Goal: Task Accomplishment & Management: Manage account settings

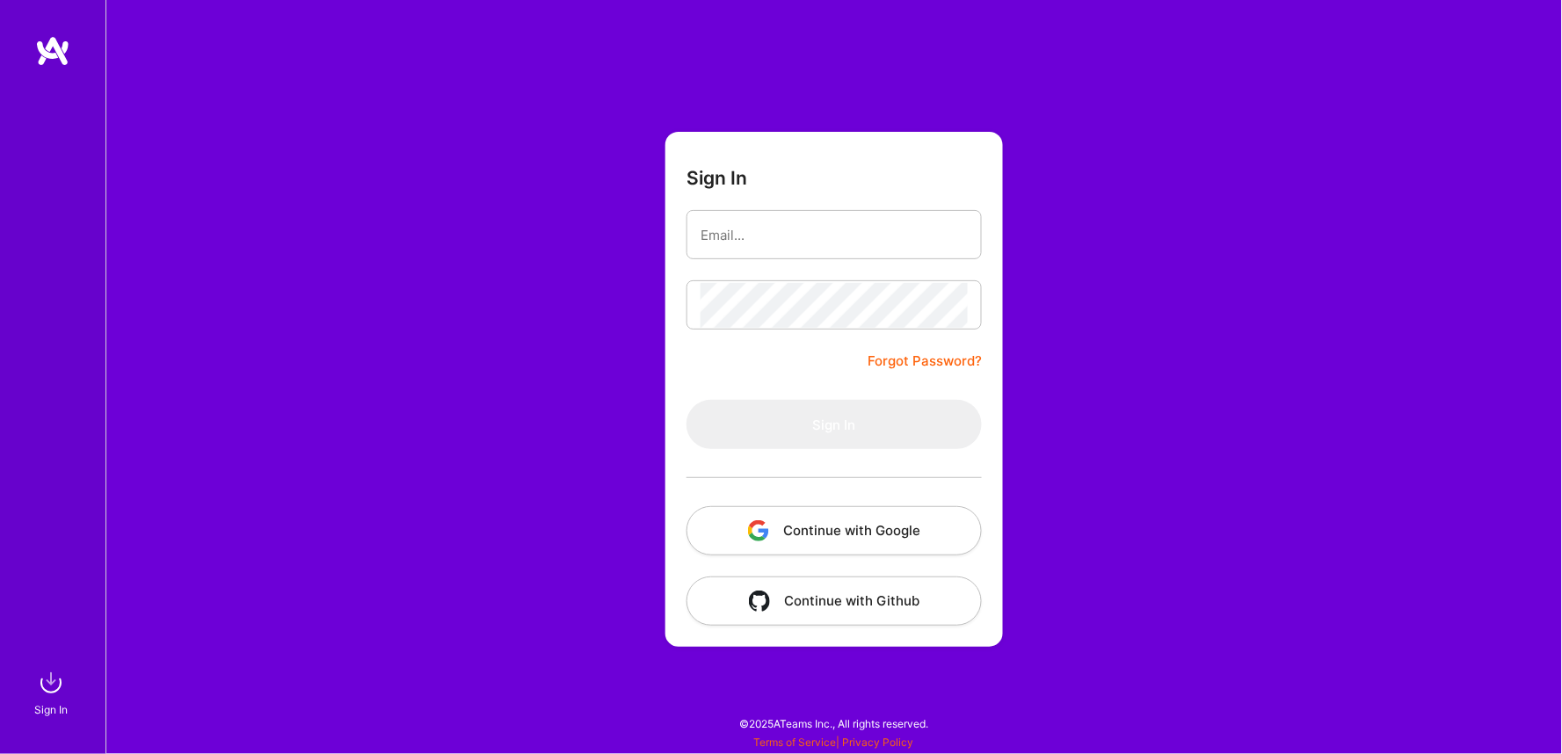
click at [822, 539] on button "Continue with Google" at bounding box center [834, 530] width 295 height 49
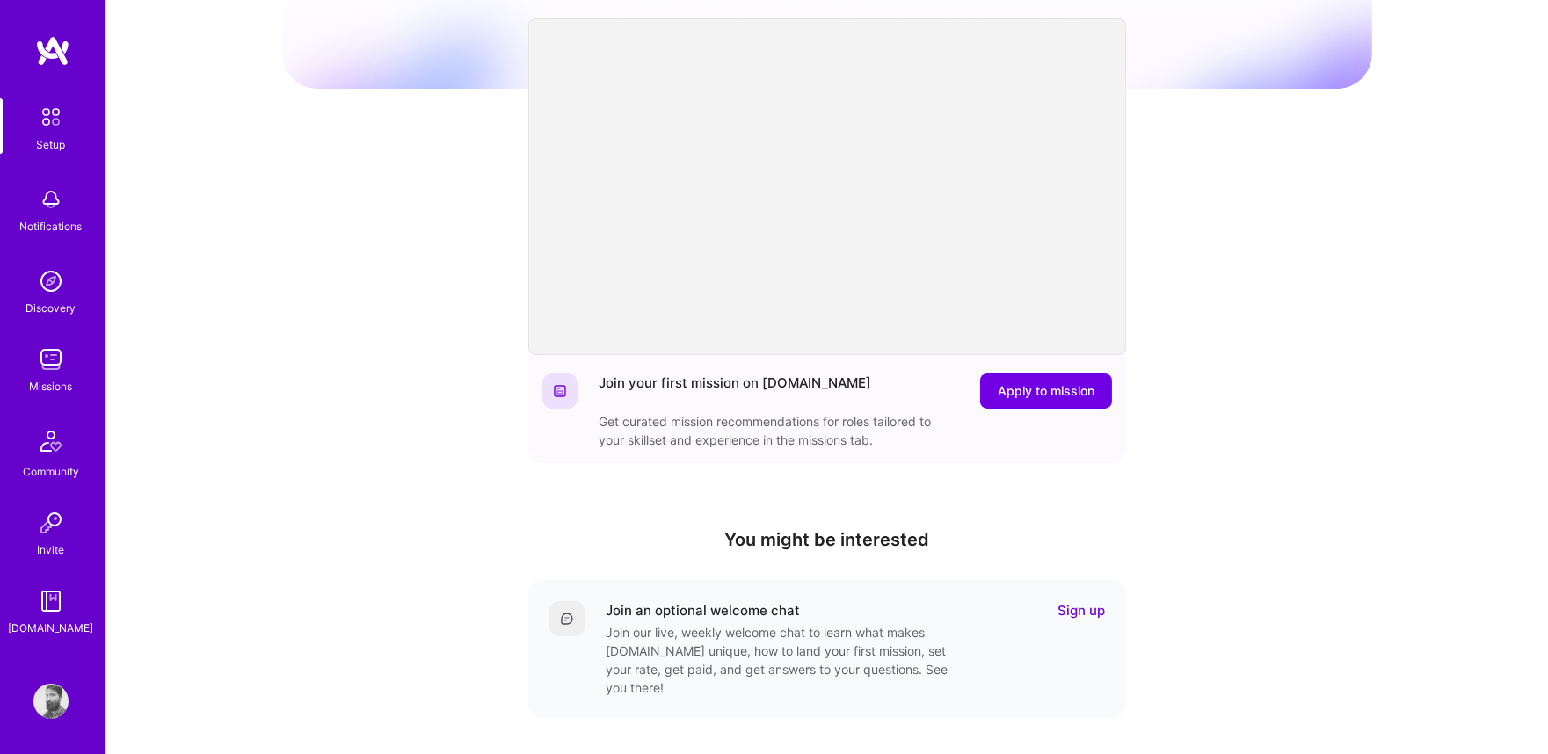
scroll to position [129, 0]
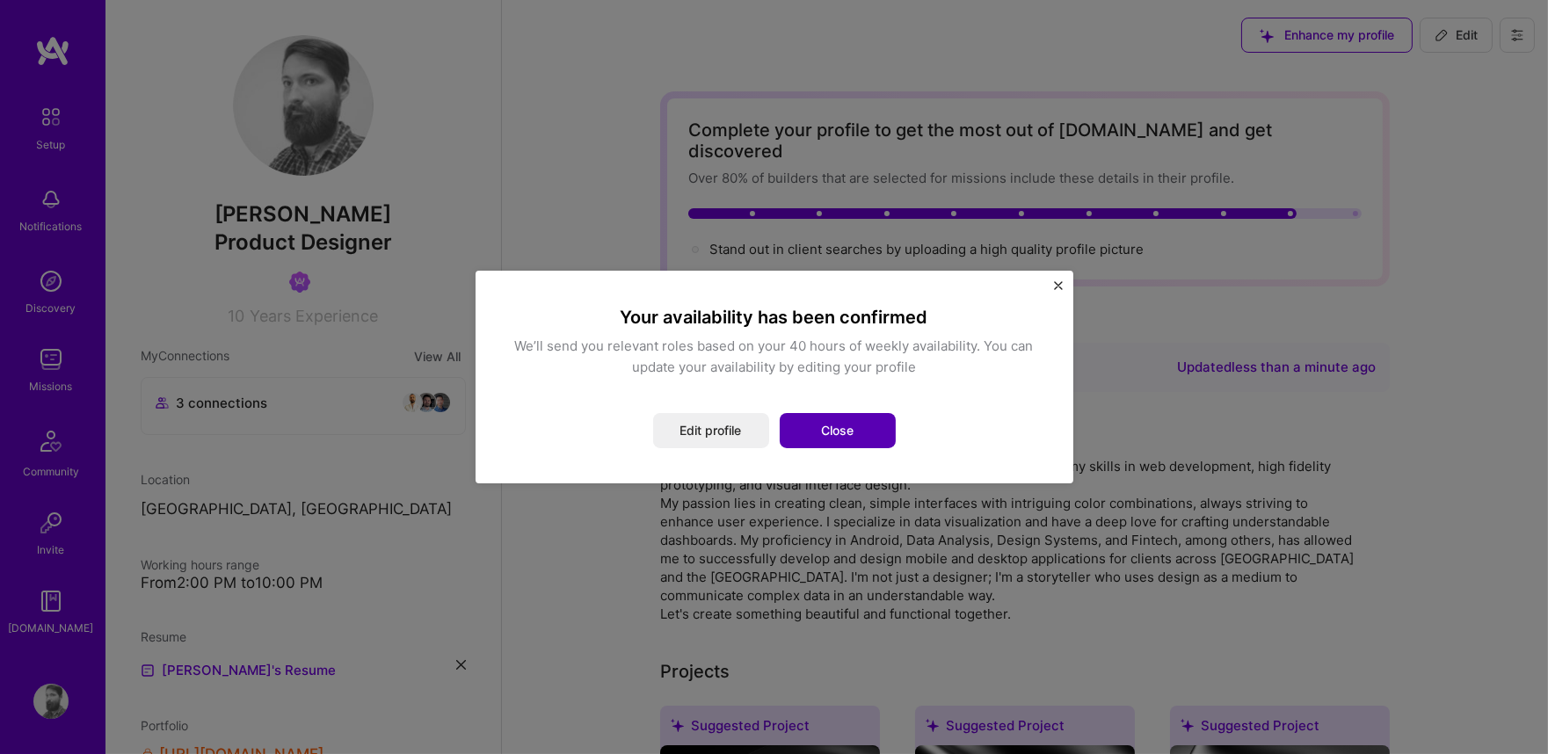
click at [839, 442] on button "Close" at bounding box center [838, 430] width 116 height 35
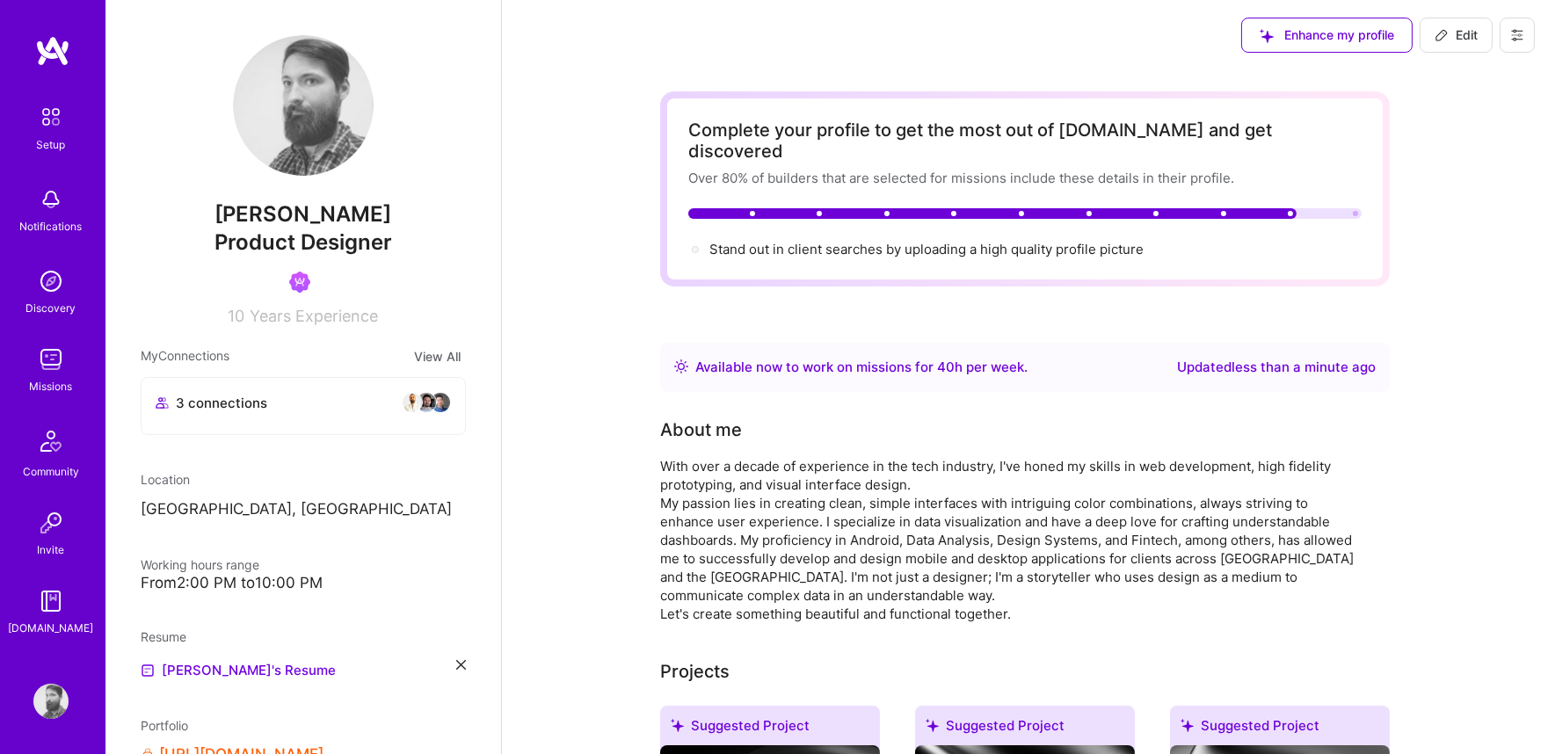
click at [55, 375] on img at bounding box center [50, 359] width 35 height 35
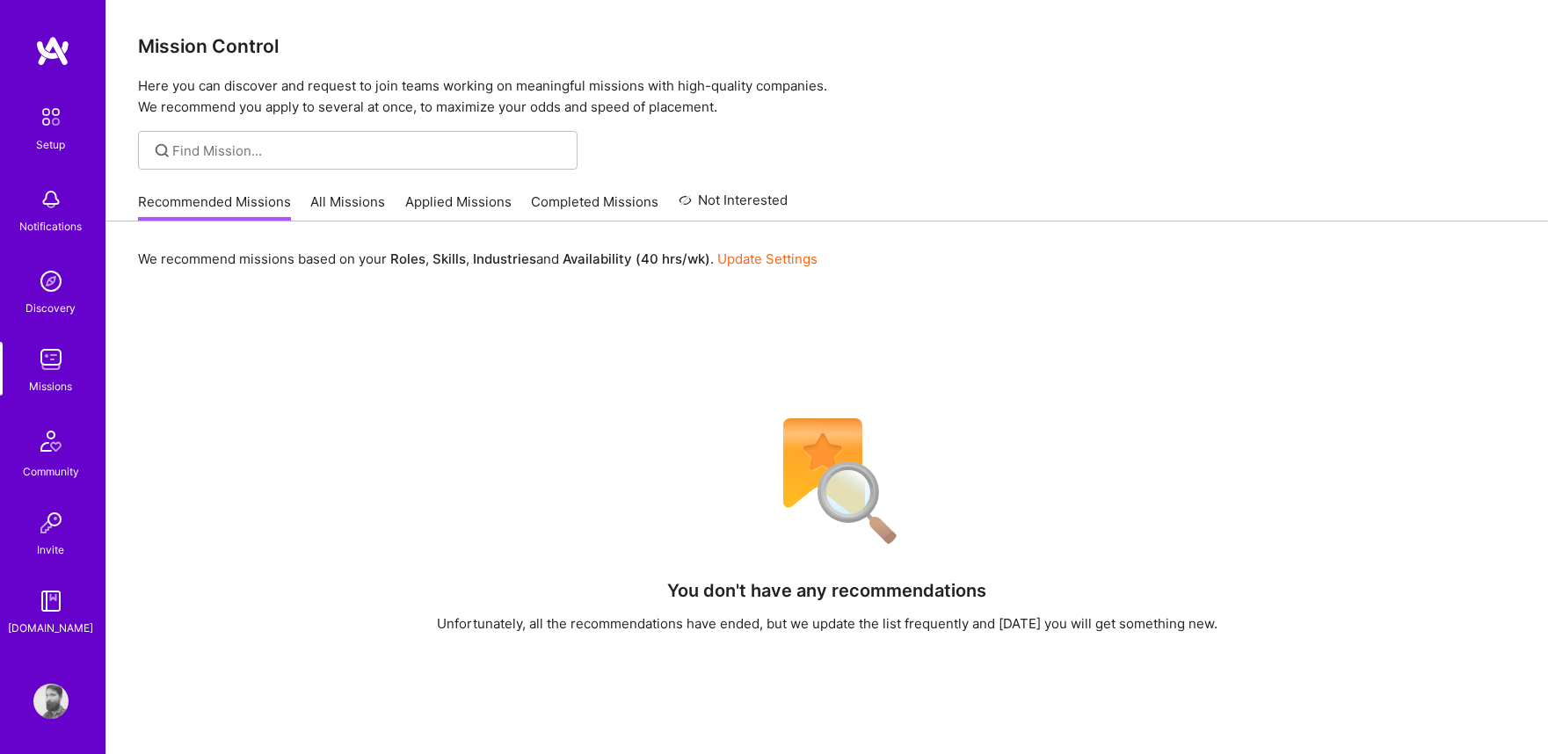
click at [627, 204] on link "Completed Missions" at bounding box center [595, 207] width 127 height 29
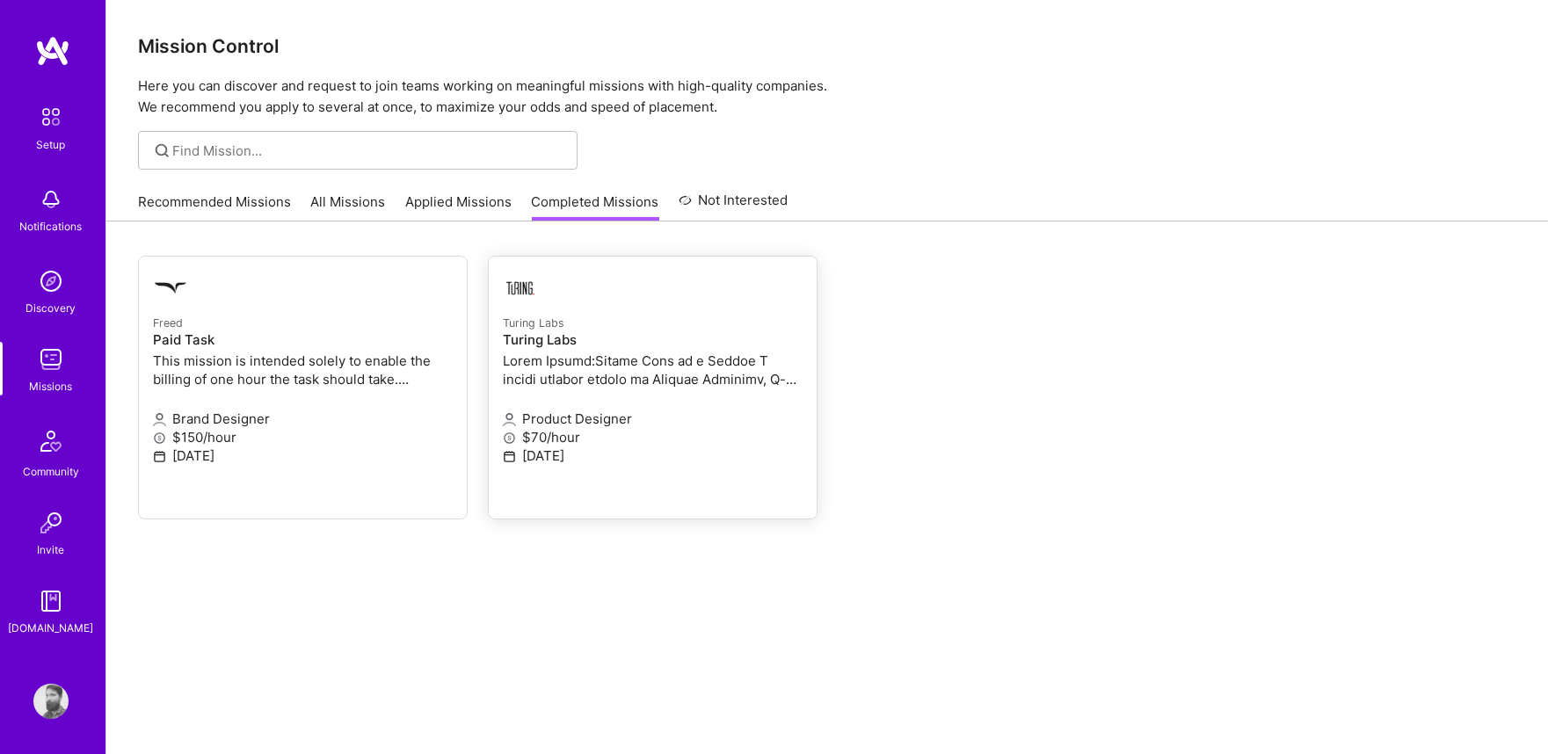
click at [519, 347] on h4 "Turing Labs" at bounding box center [653, 340] width 300 height 16
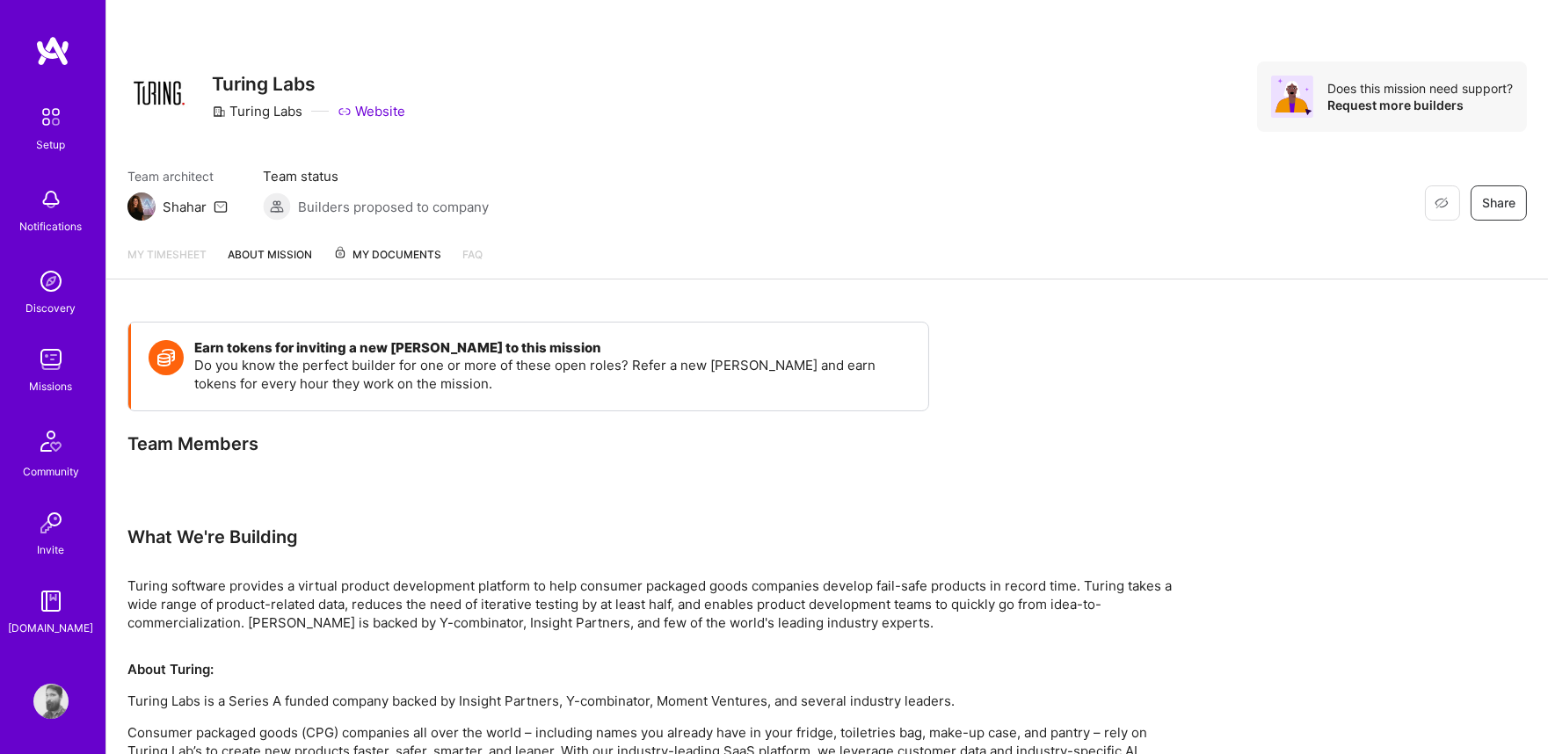
click at [413, 257] on span "My Documents" at bounding box center [387, 254] width 108 height 19
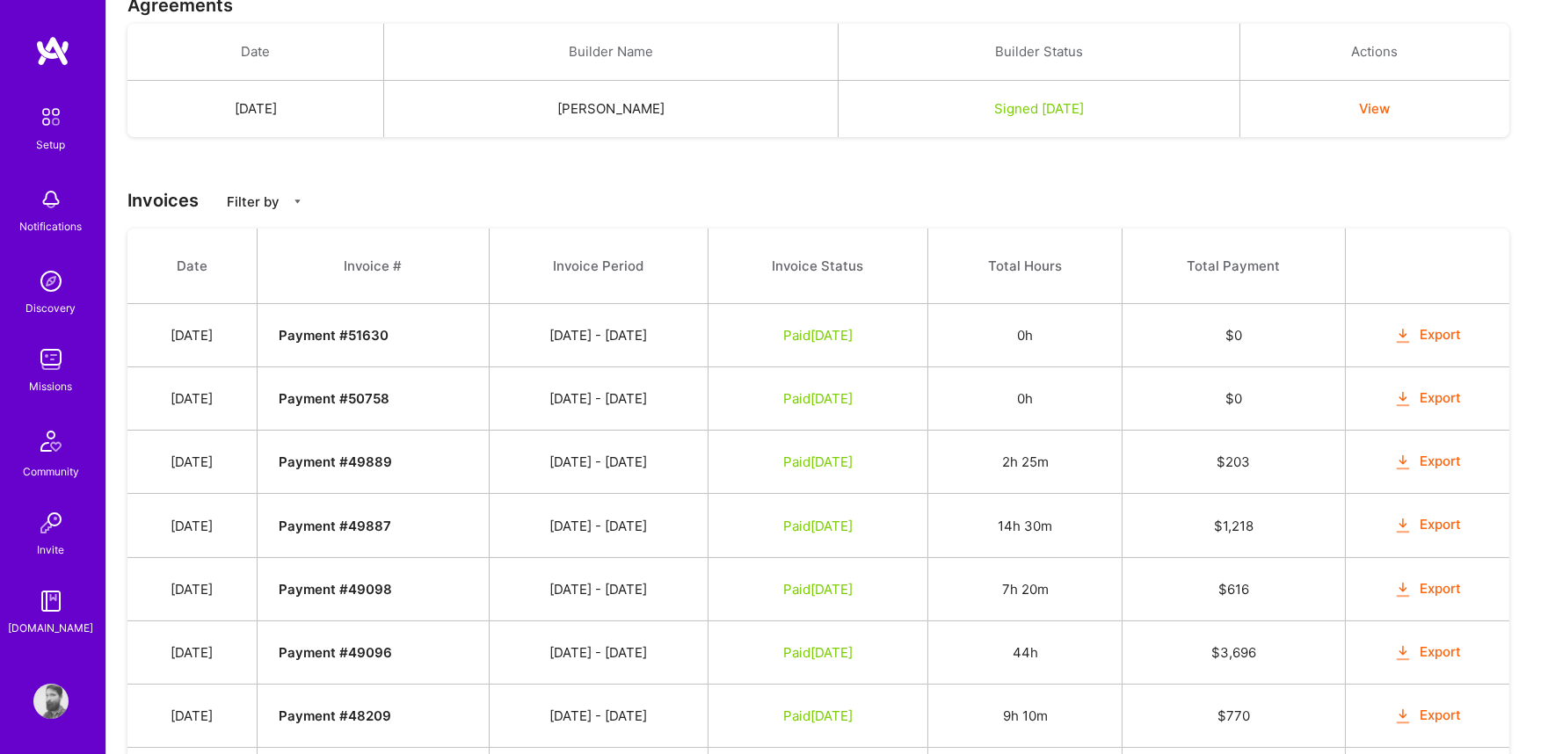
scroll to position [325, 0]
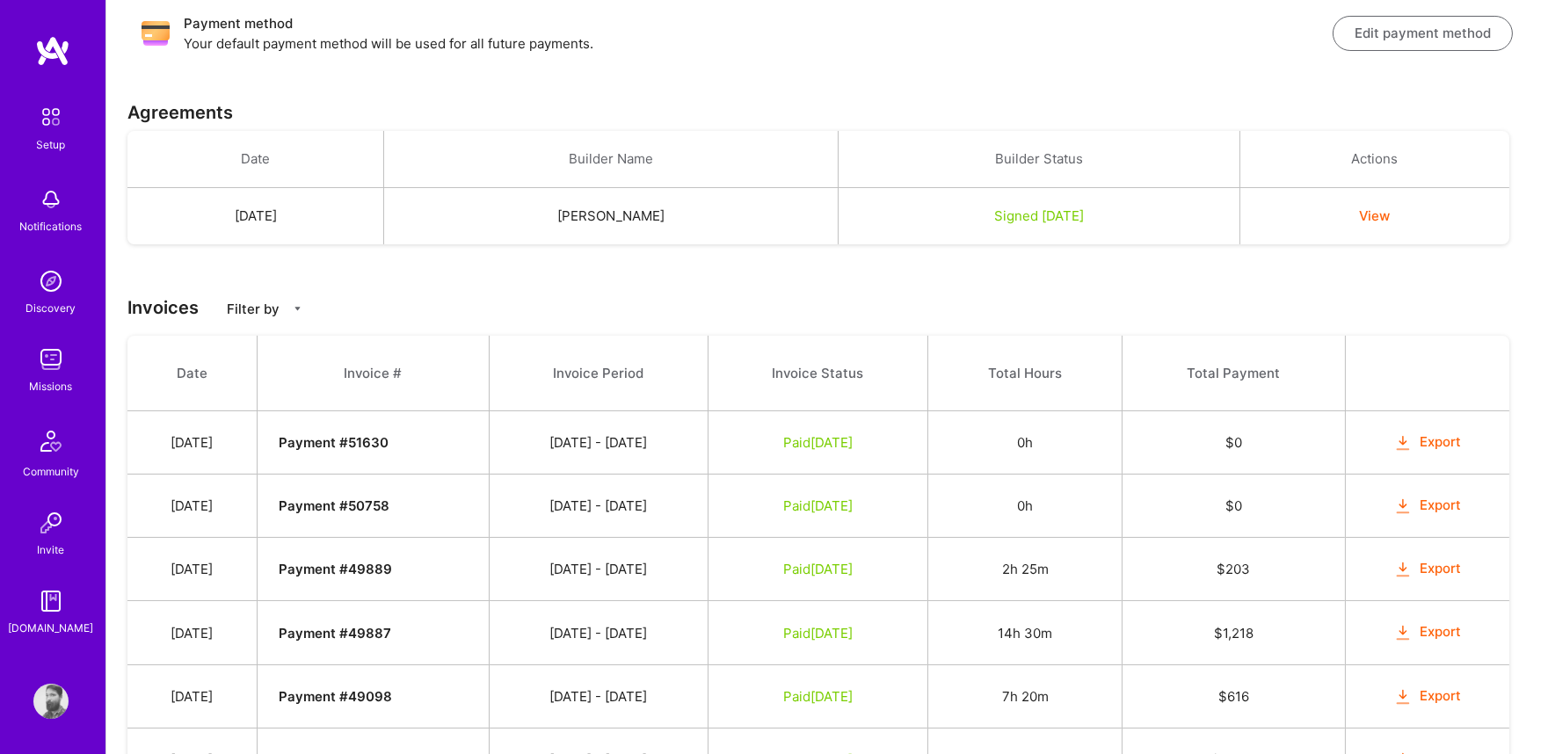
click at [1376, 40] on button "Edit payment method" at bounding box center [1423, 33] width 180 height 35
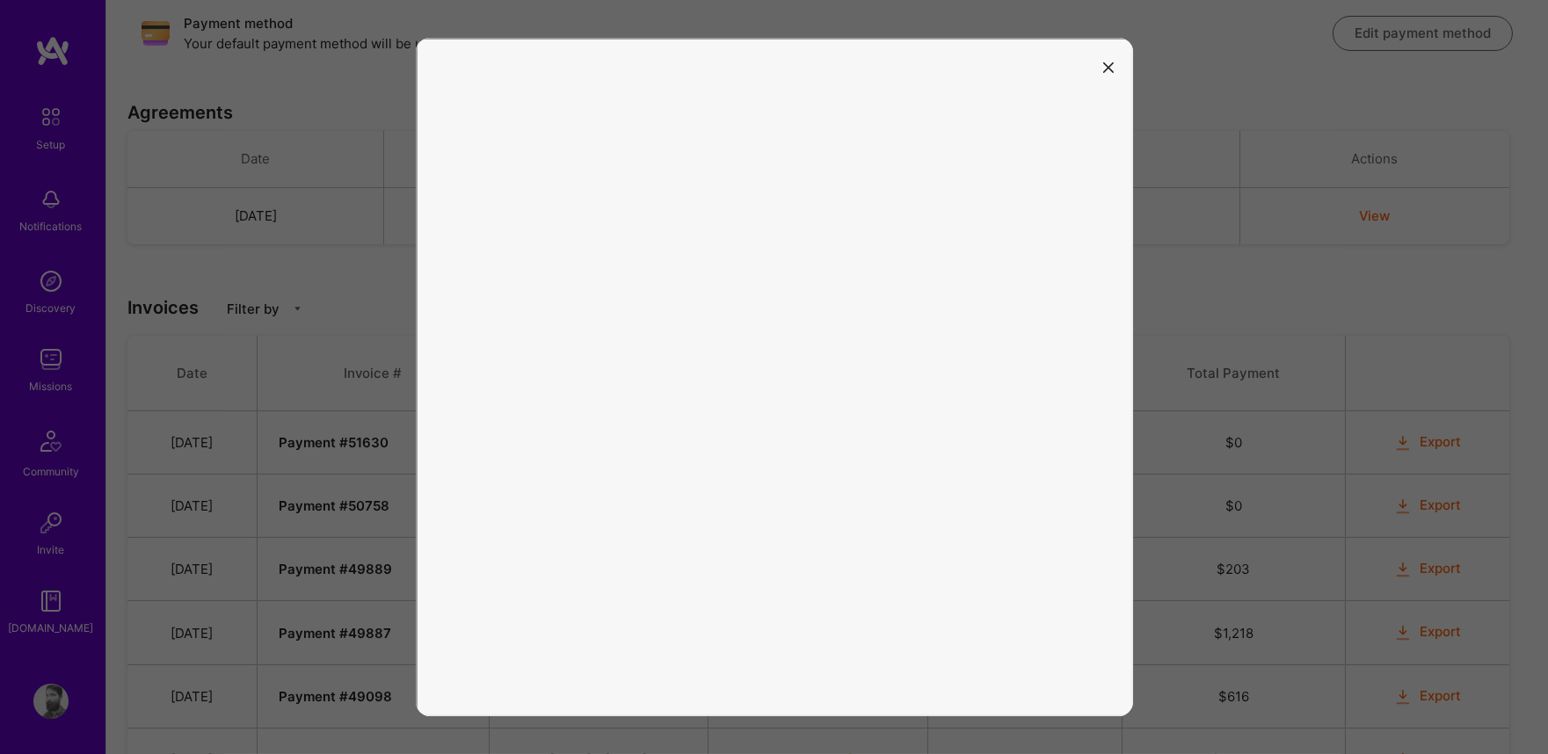
click at [1109, 66] on icon "modal" at bounding box center [1108, 67] width 11 height 11
